Goal: Transaction & Acquisition: Purchase product/service

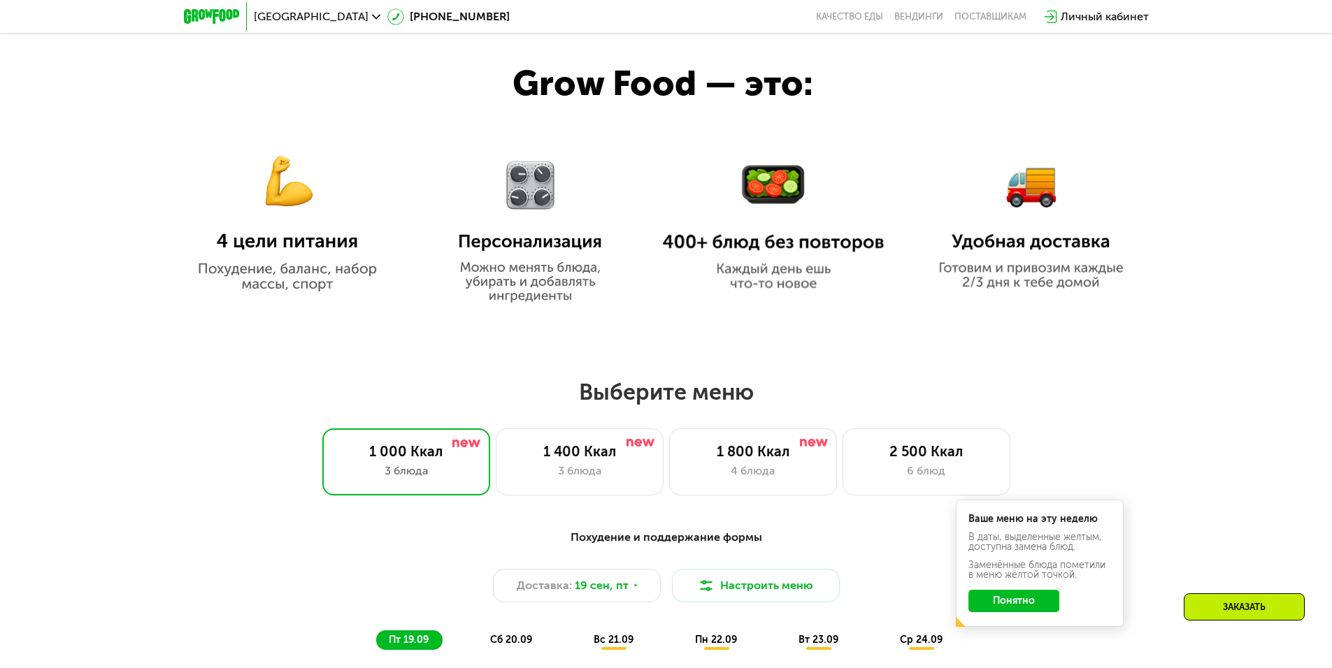
scroll to position [839, 0]
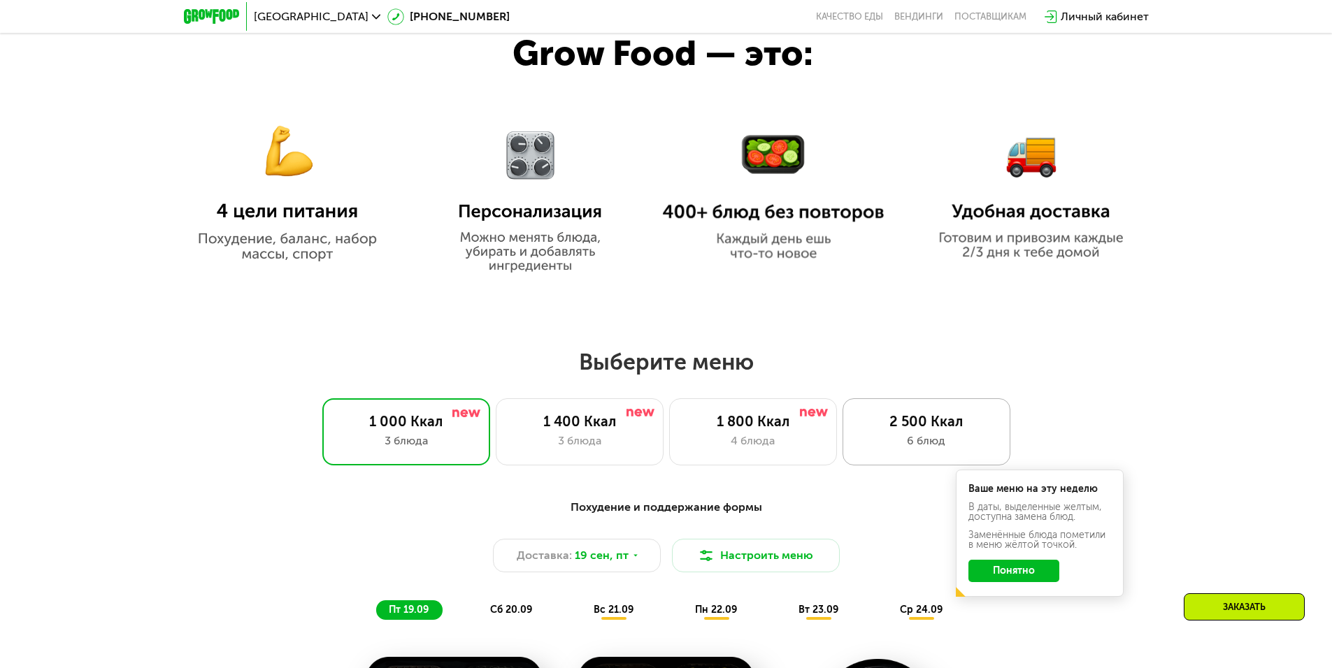
click at [904, 450] on div "6 блюд" at bounding box center [926, 441] width 138 height 17
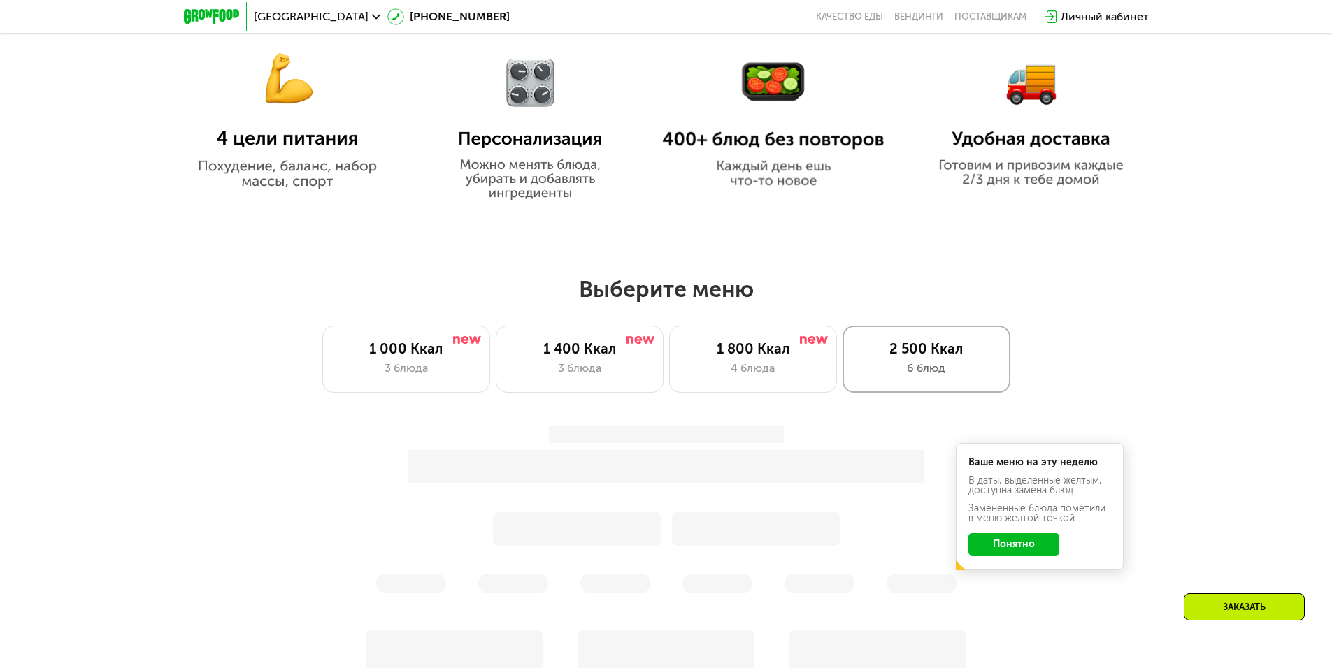
scroll to position [1049, 0]
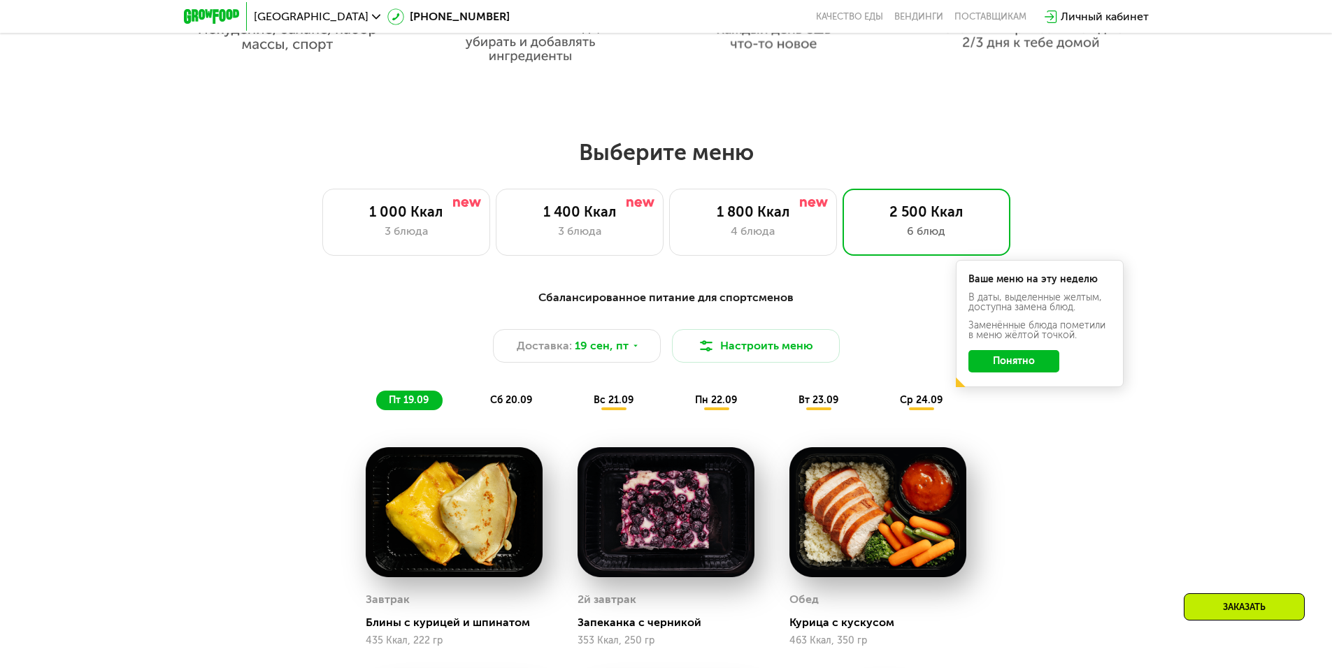
click at [1014, 364] on button "Понятно" at bounding box center [1013, 361] width 91 height 22
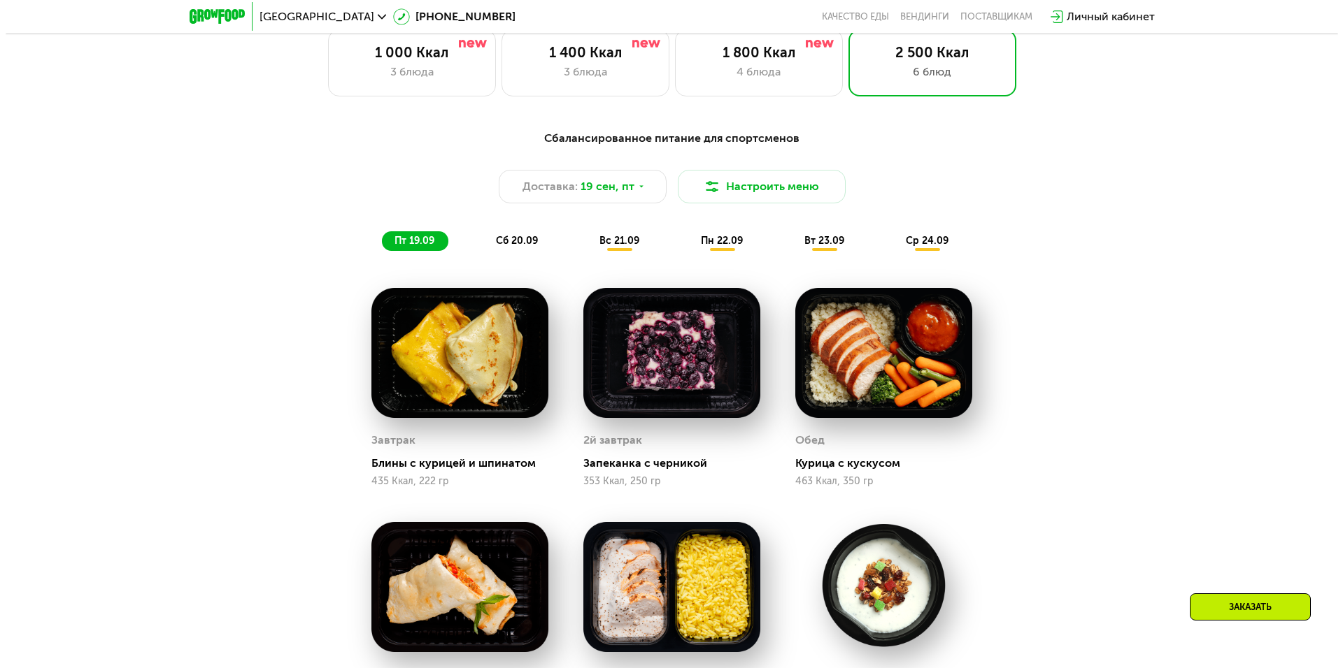
scroll to position [1189, 0]
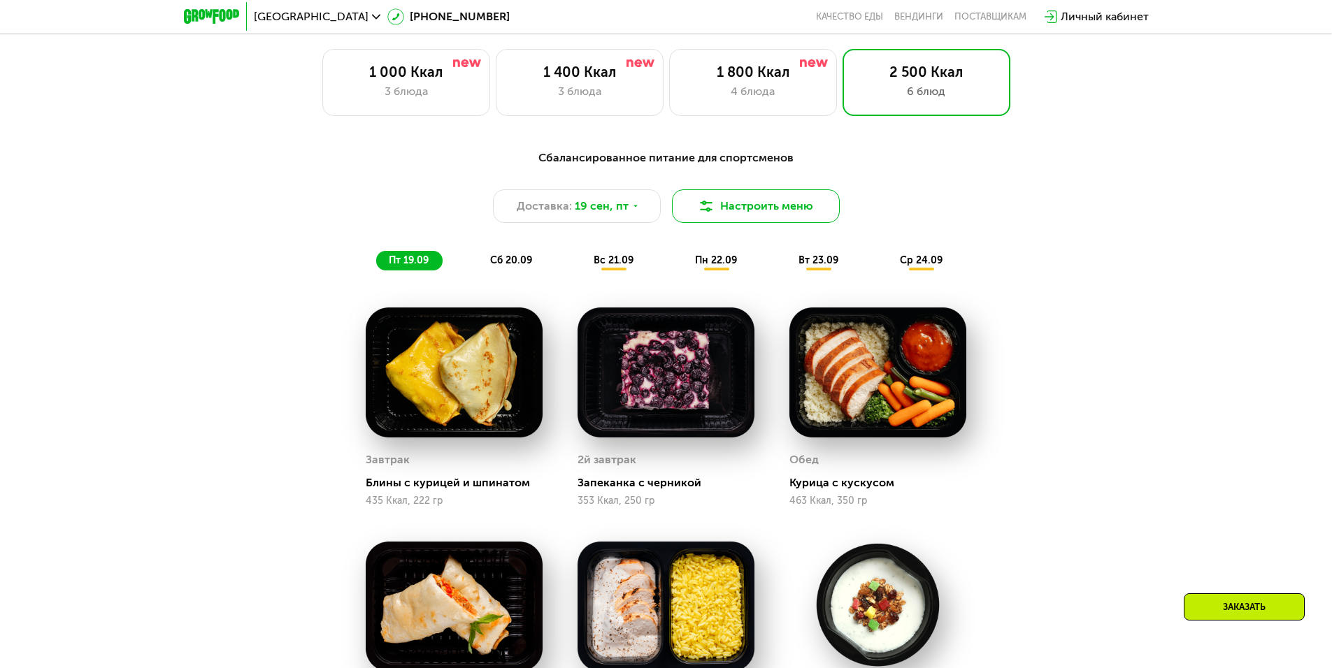
click at [783, 212] on button "Настроить меню" at bounding box center [756, 206] width 168 height 34
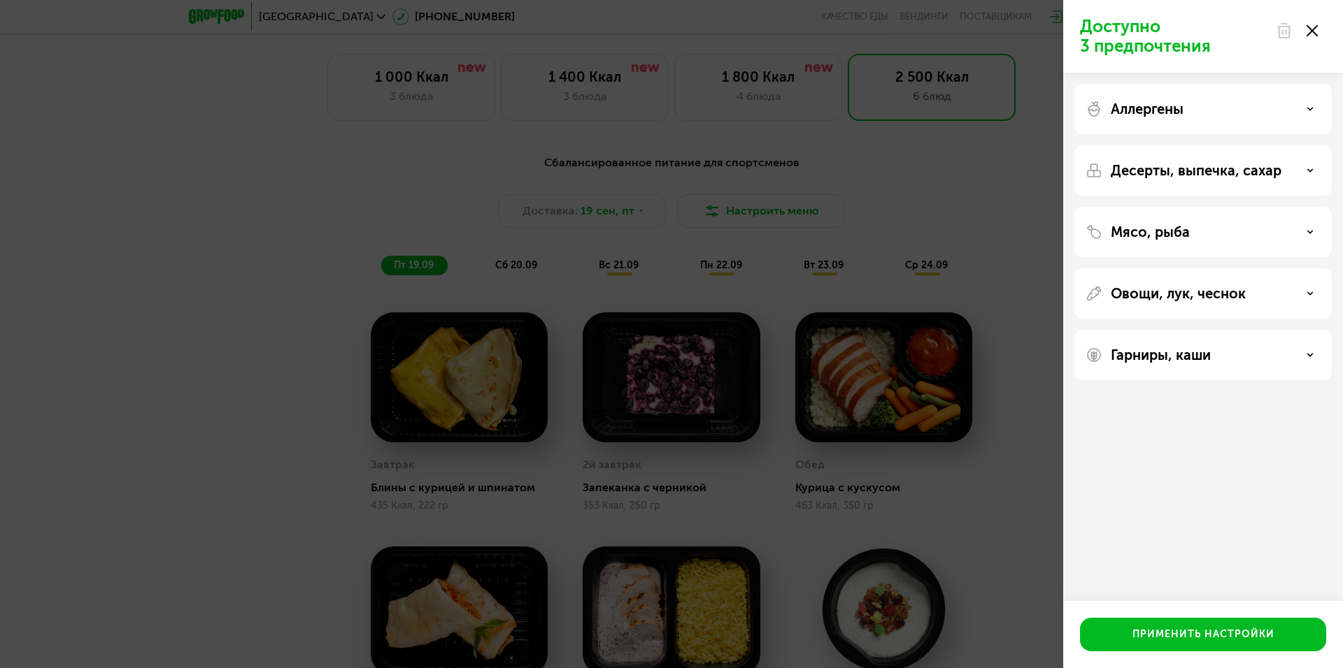
click at [1215, 120] on div "Аллергены" at bounding box center [1202, 109] width 257 height 50
click at [1282, 104] on div "Аллергены" at bounding box center [1202, 109] width 235 height 17
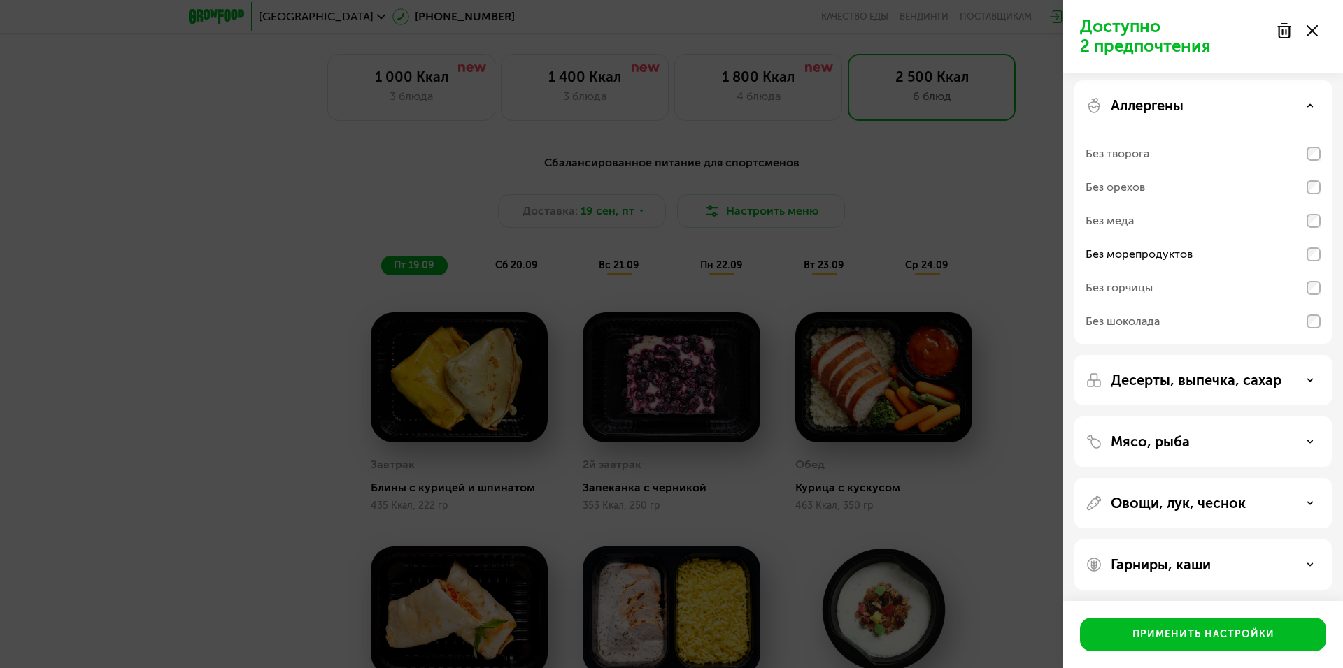
scroll to position [6, 0]
click at [1150, 446] on p "Мясо, рыба" at bounding box center [1149, 439] width 79 height 17
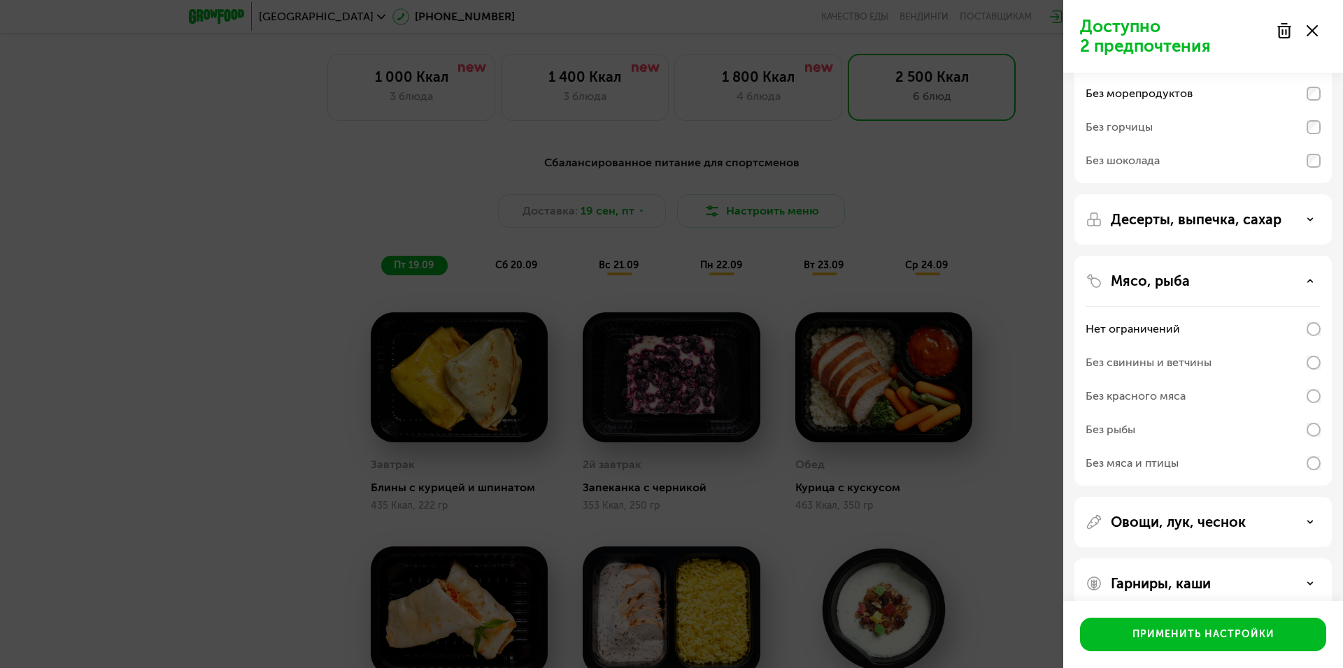
scroll to position [186, 0]
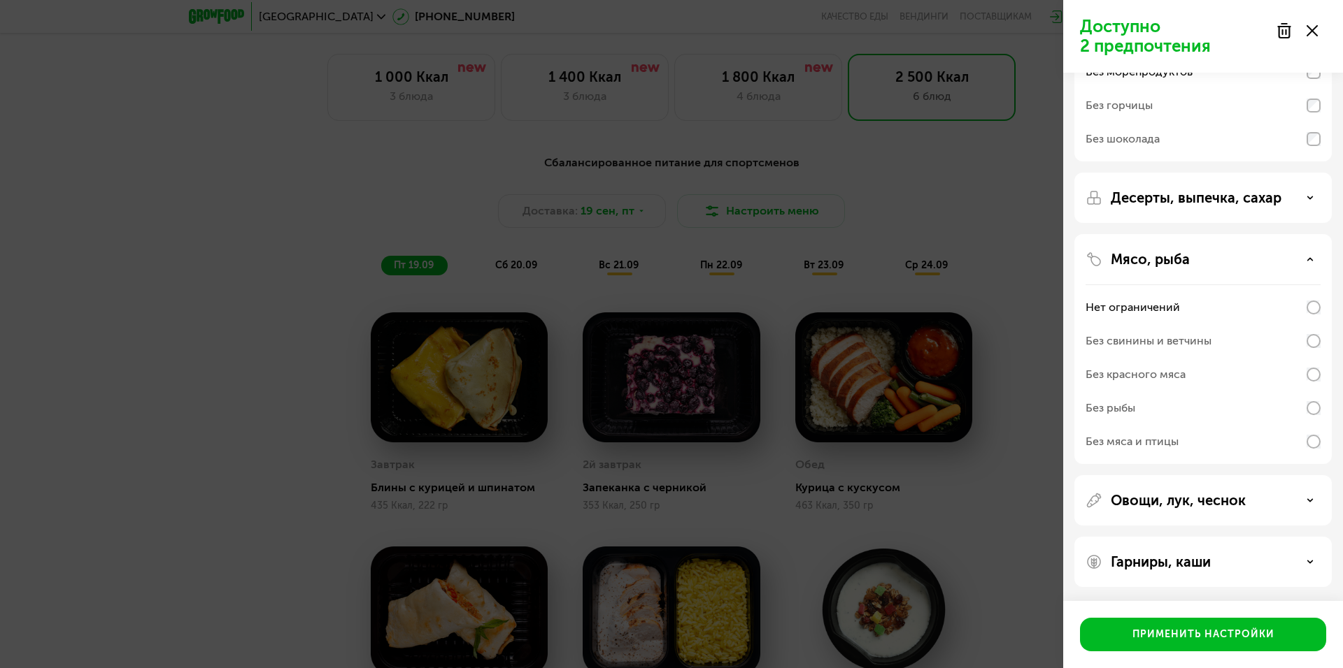
click at [1296, 404] on div "Без рыбы" at bounding box center [1202, 409] width 235 height 34
click at [1219, 190] on p "Десерты, выпечка, сахар" at bounding box center [1195, 197] width 171 height 17
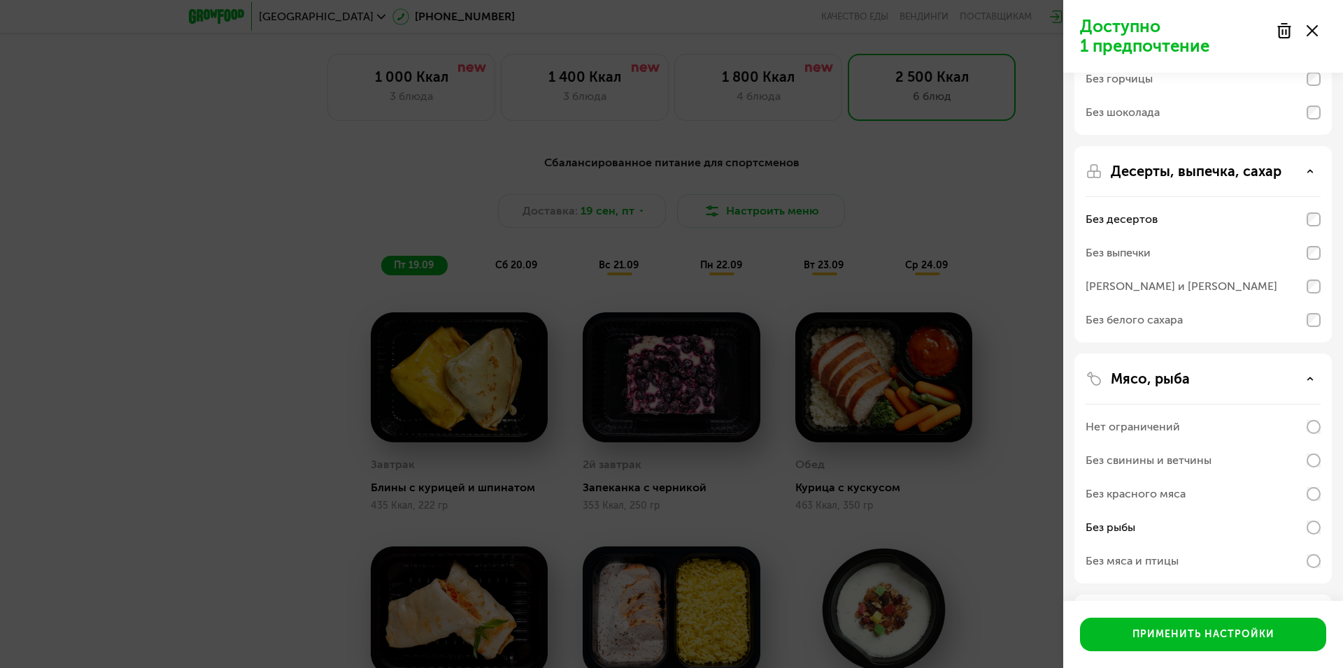
scroll to position [332, 0]
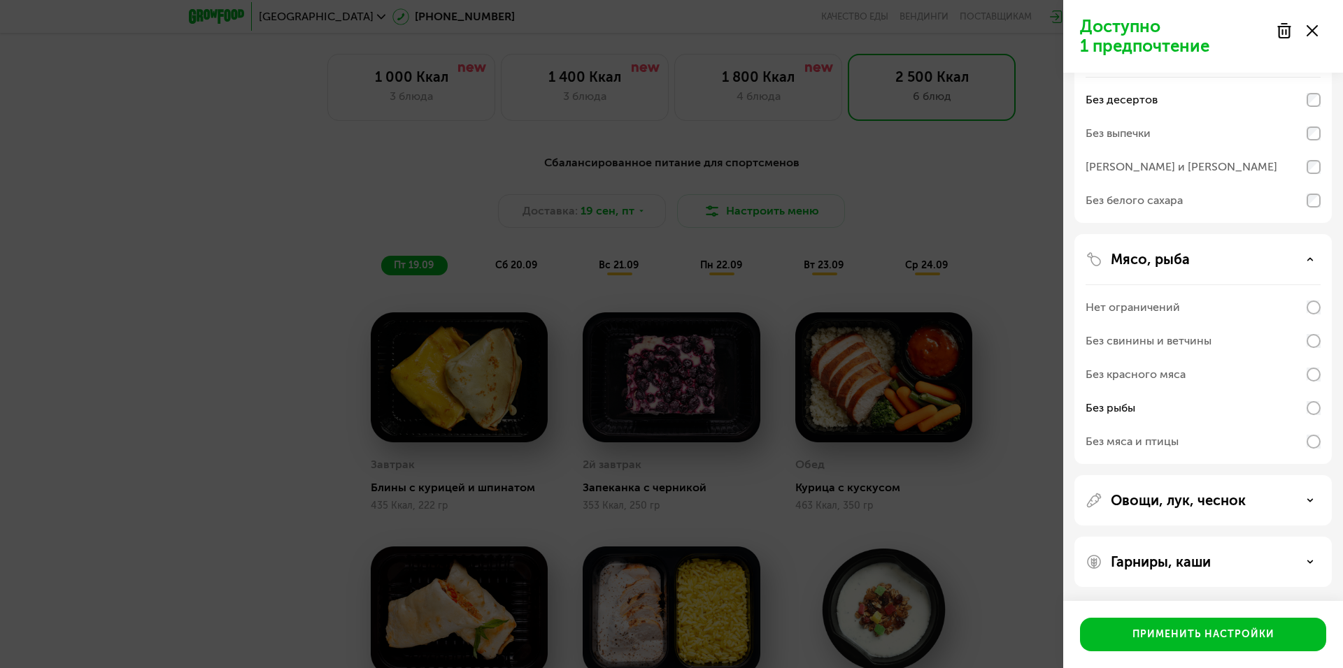
click at [1215, 543] on div "Гарниры, каши" at bounding box center [1202, 562] width 257 height 50
click at [1215, 557] on div "Гарниры, каши" at bounding box center [1202, 562] width 235 height 17
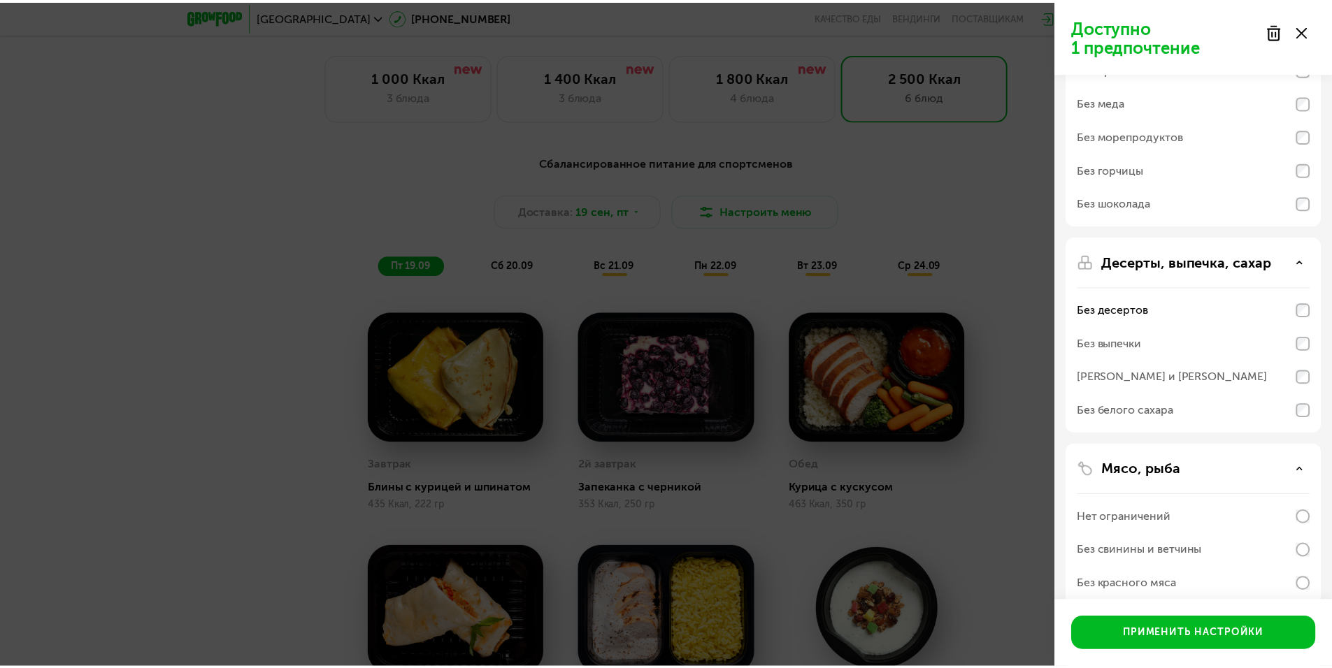
scroll to position [210, 0]
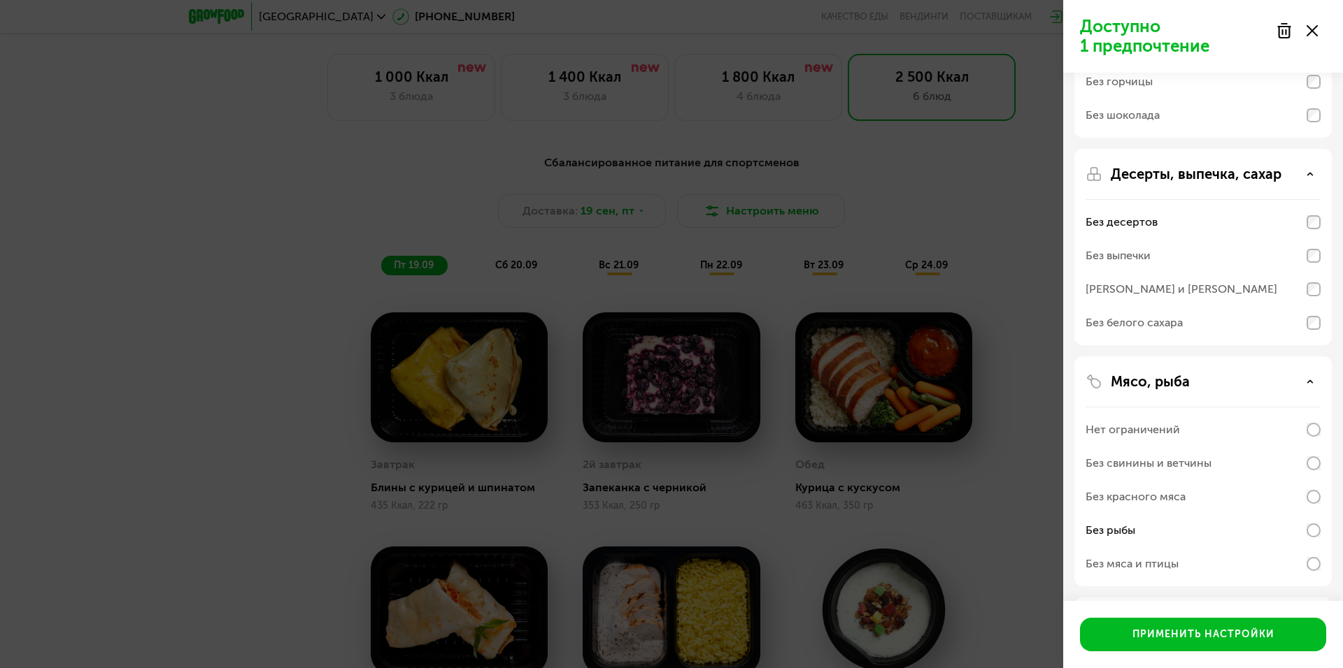
click at [897, 424] on div "Доступно 1 предпочтение Аллергены Без творога Без орехов Без меда Без морепроду…" at bounding box center [671, 334] width 1343 height 668
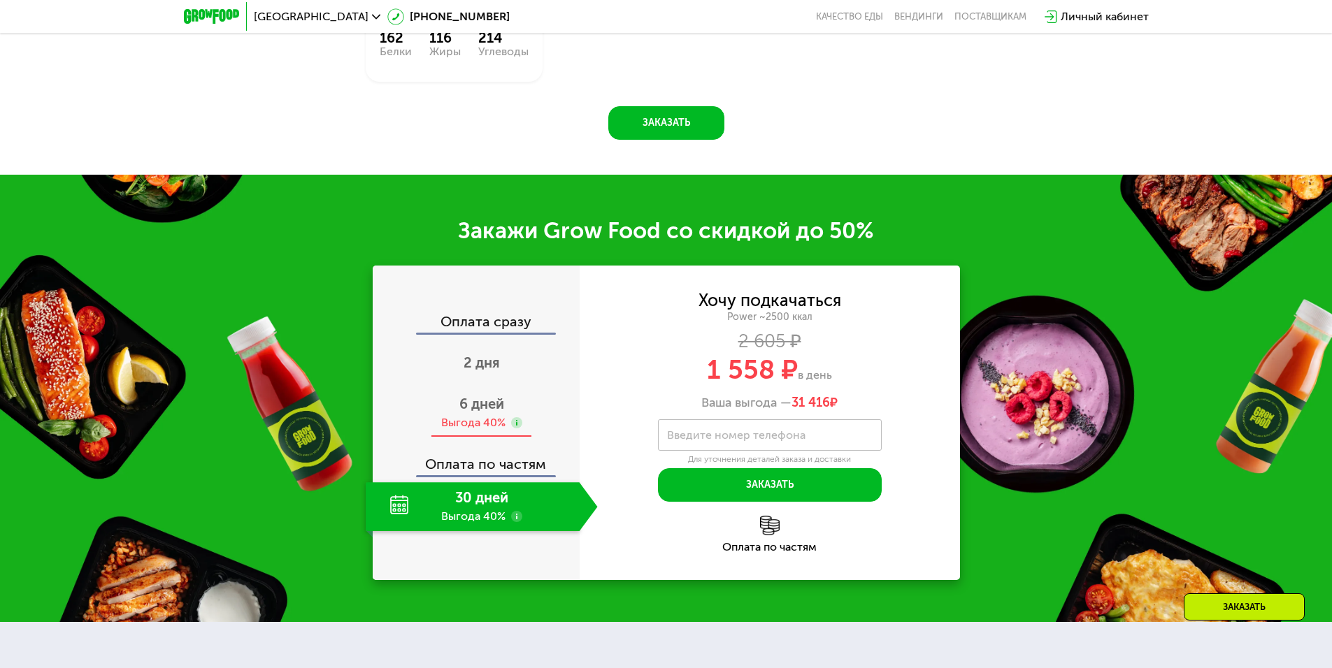
scroll to position [2028, 0]
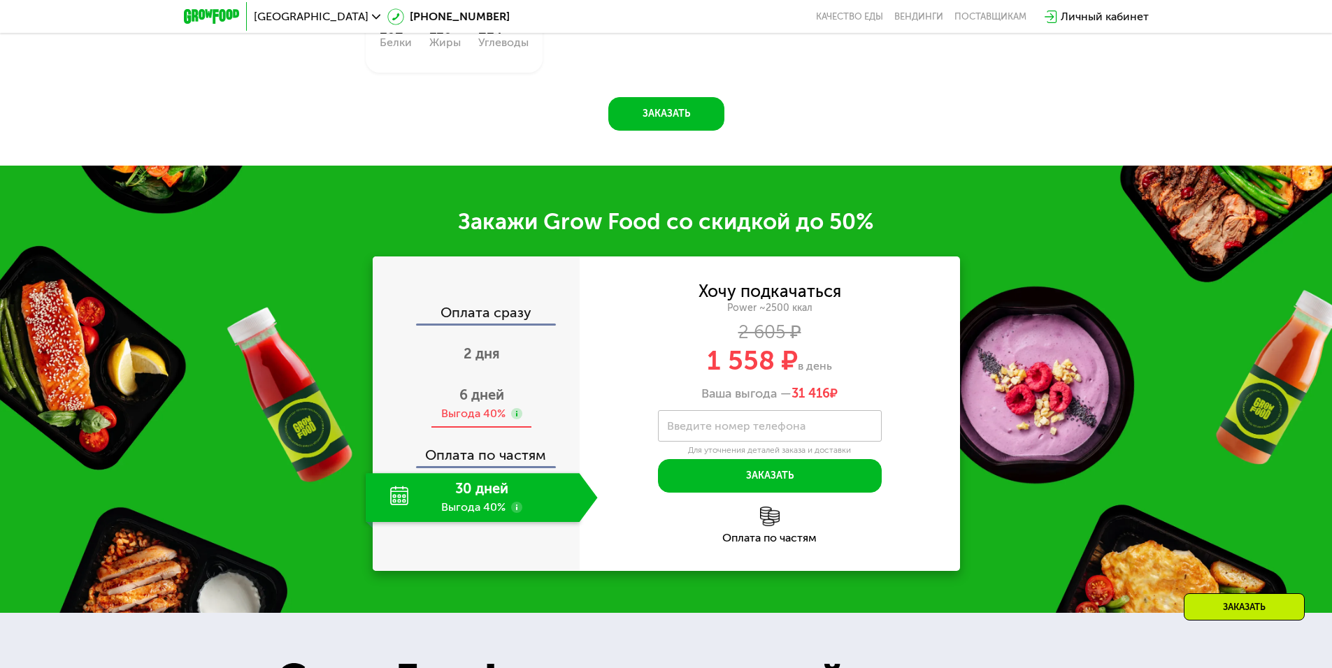
click at [494, 406] on div "Выгода 40%" at bounding box center [473, 413] width 64 height 15
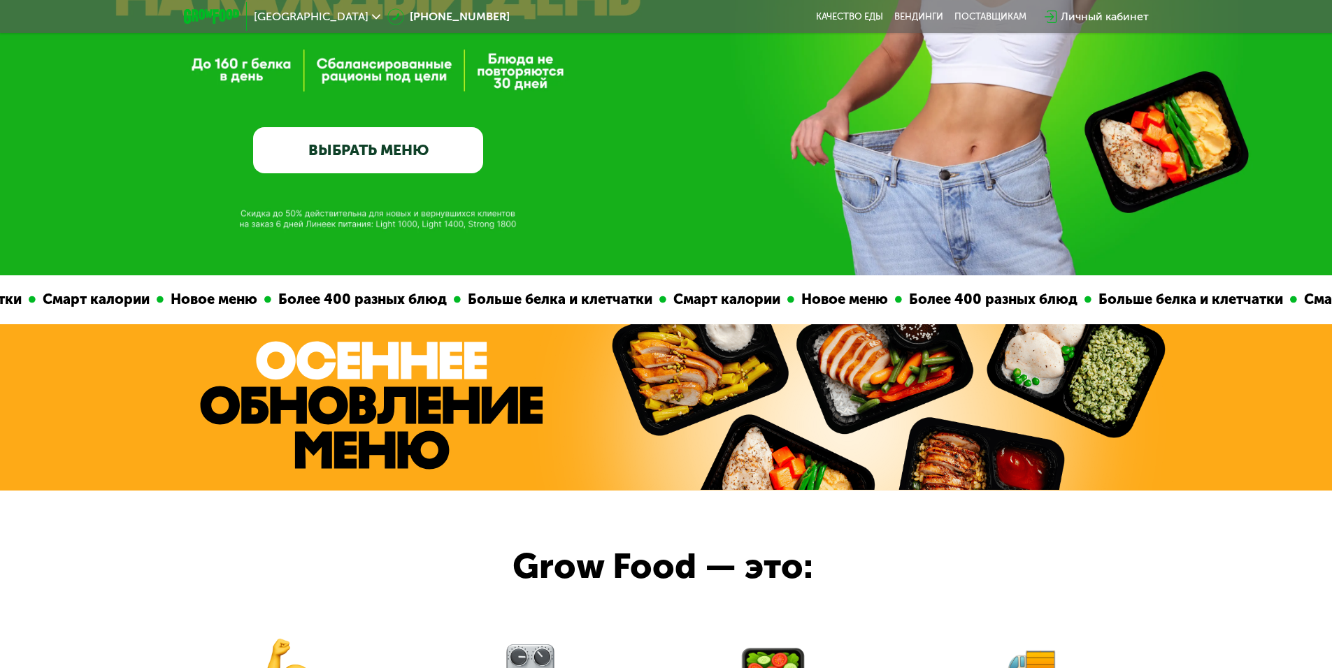
scroll to position [0, 0]
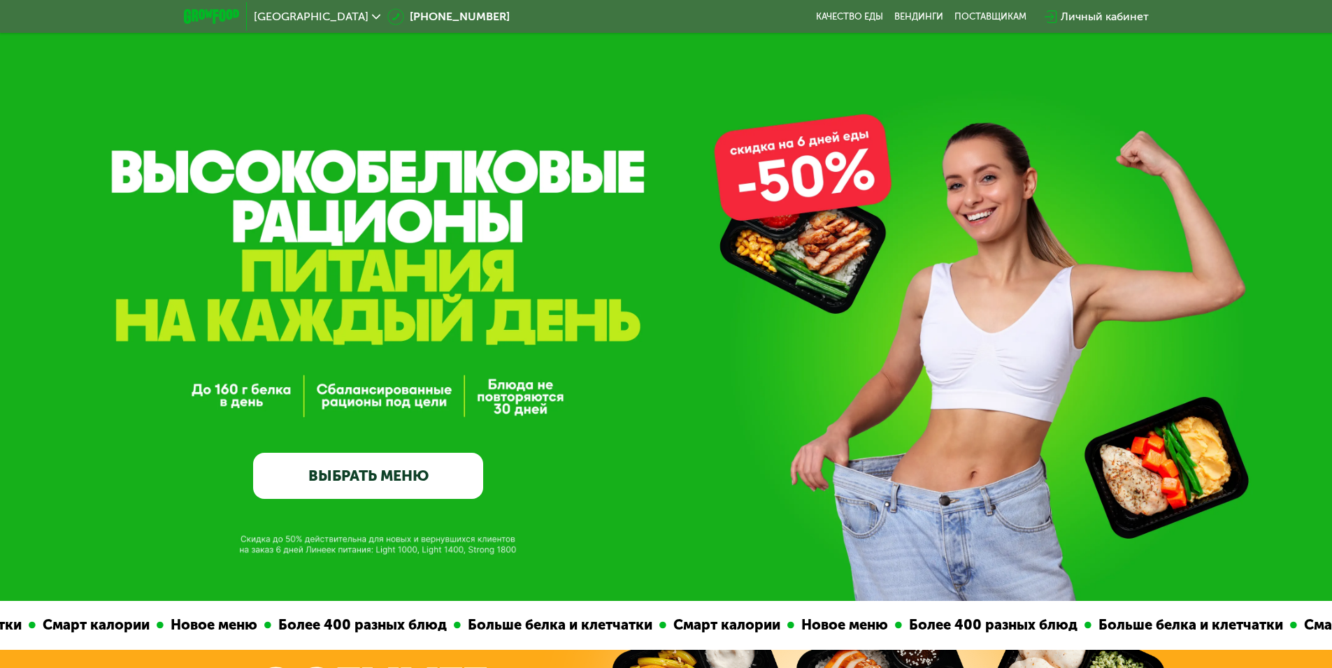
click at [447, 473] on link "ВЫБРАТЬ МЕНЮ" at bounding box center [368, 476] width 230 height 46
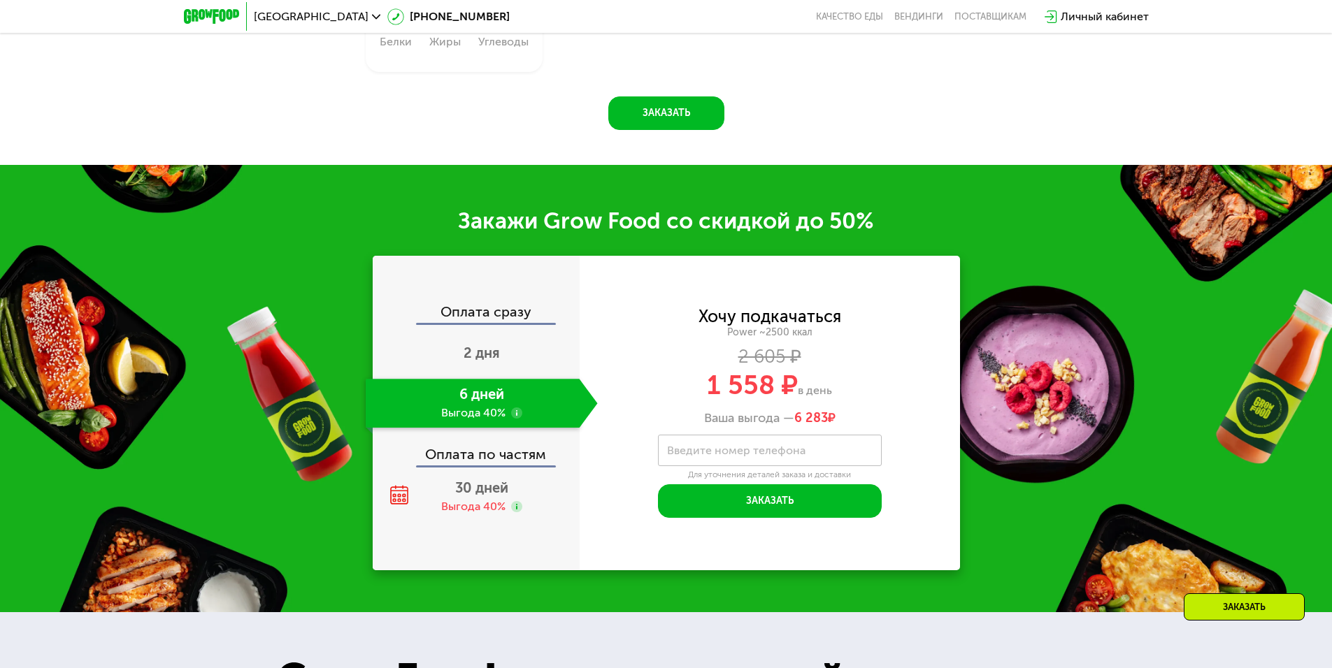
scroll to position [2068, 0]
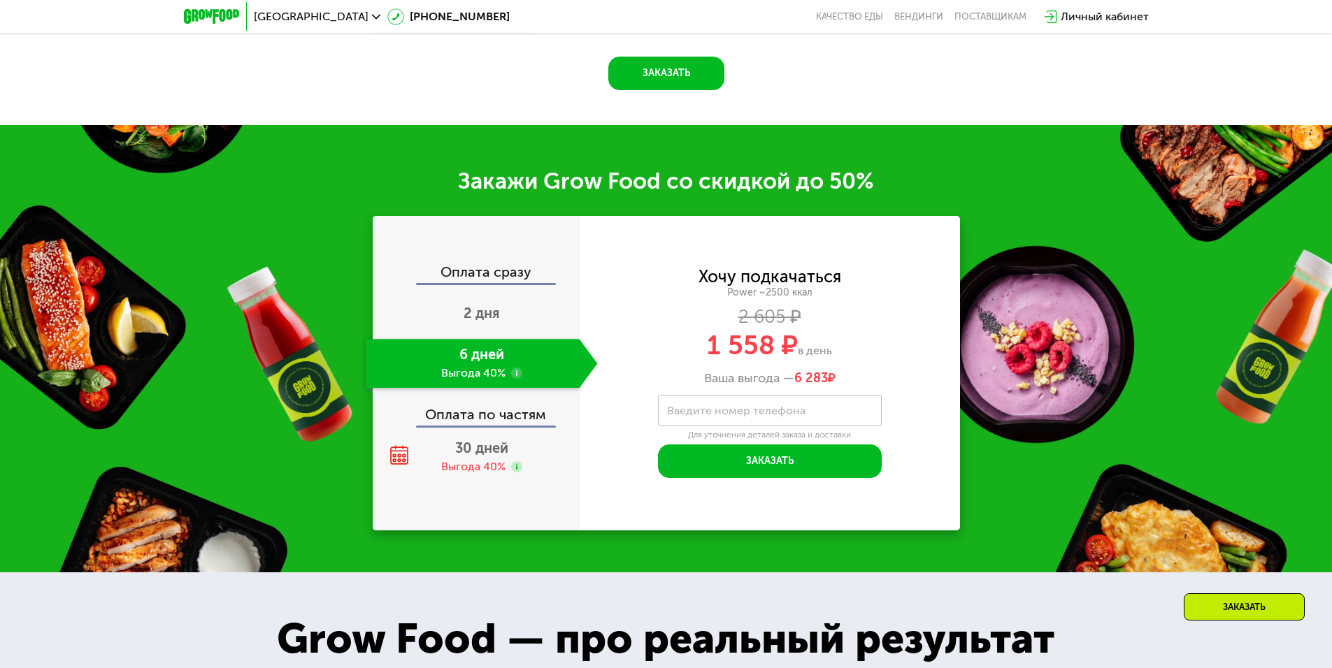
click at [518, 369] on use at bounding box center [516, 373] width 11 height 11
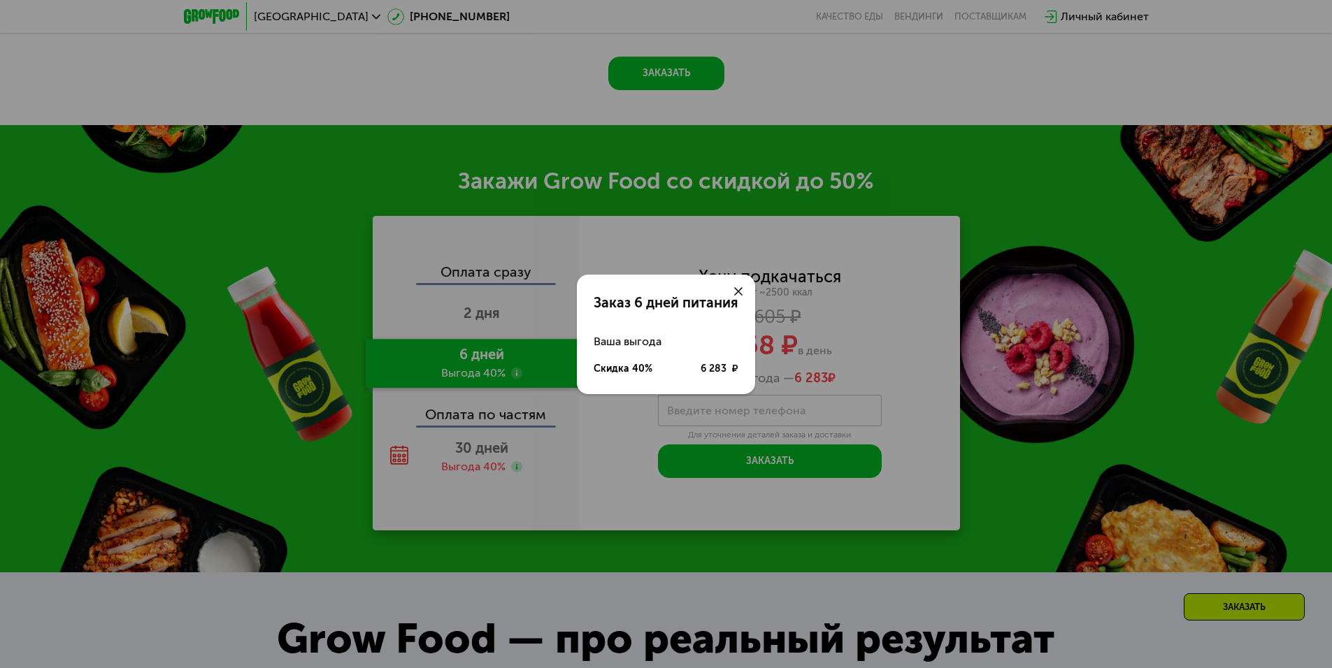
click at [518, 369] on div "Заказ 6 дней питания Ваша выгода Скидка 40% 6 283 ₽" at bounding box center [666, 334] width 1332 height 668
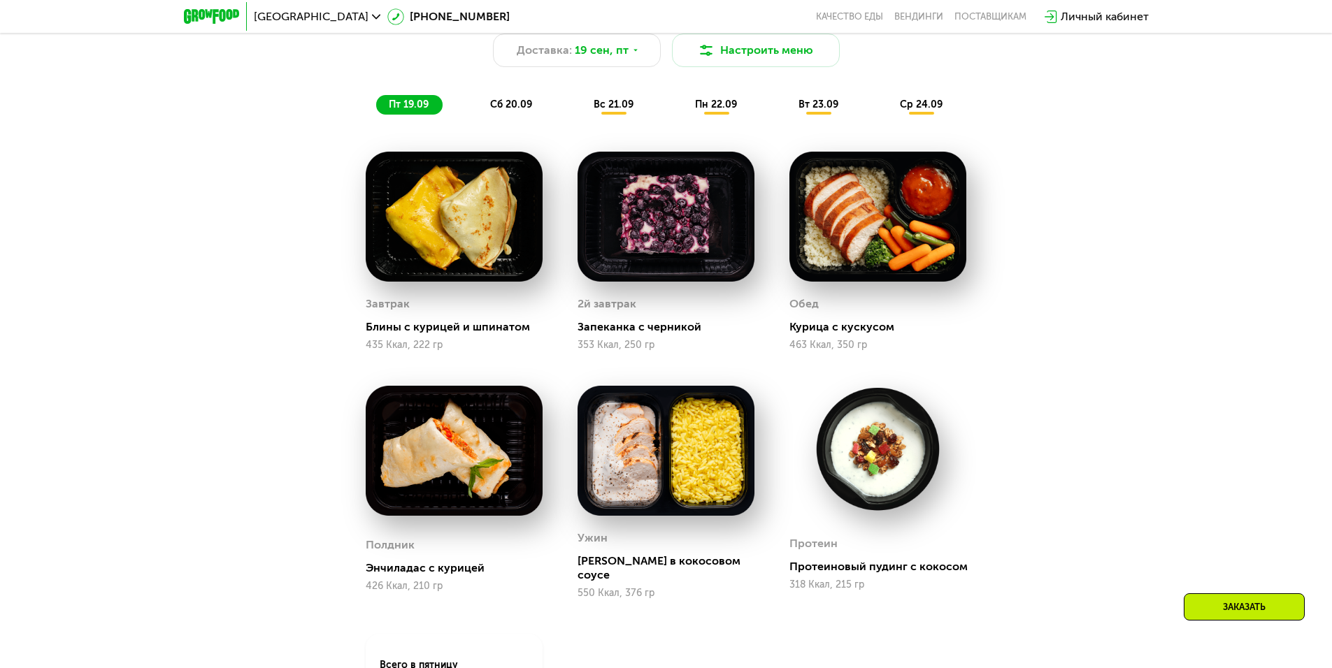
scroll to position [1299, 0]
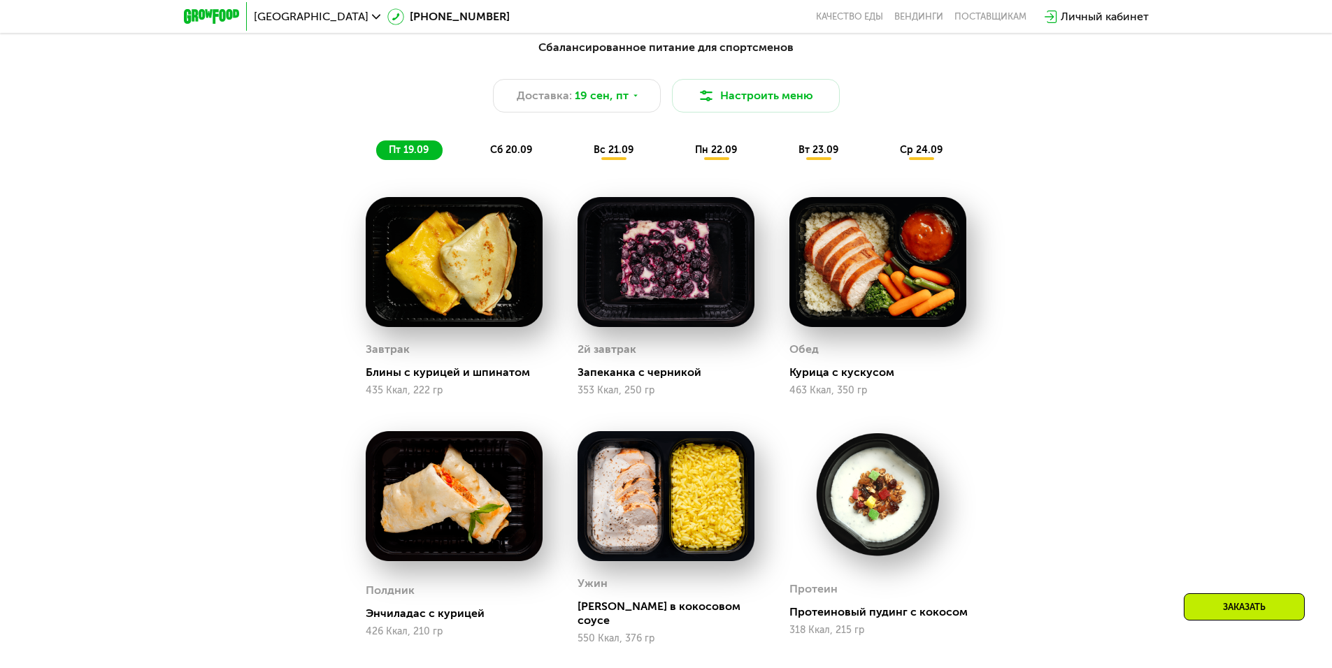
click at [503, 156] on span "сб 20.09" at bounding box center [511, 150] width 42 height 12
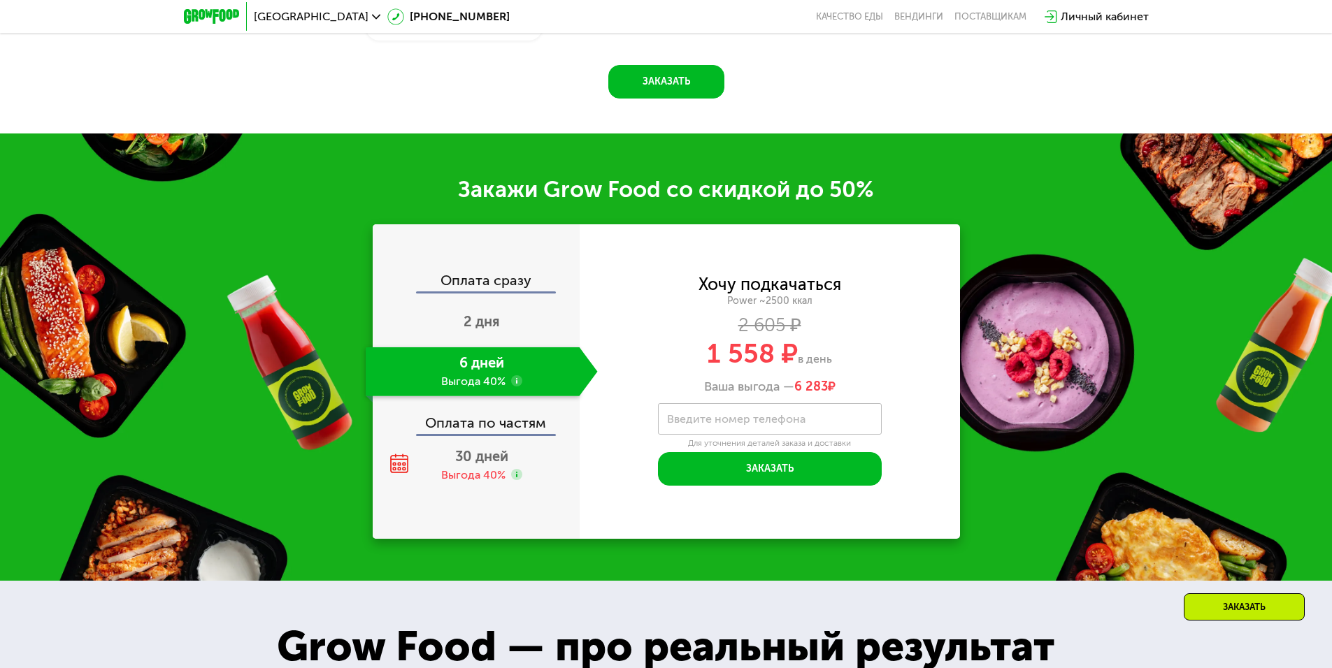
scroll to position [1998, 0]
